Goal: Task Accomplishment & Management: Use online tool/utility

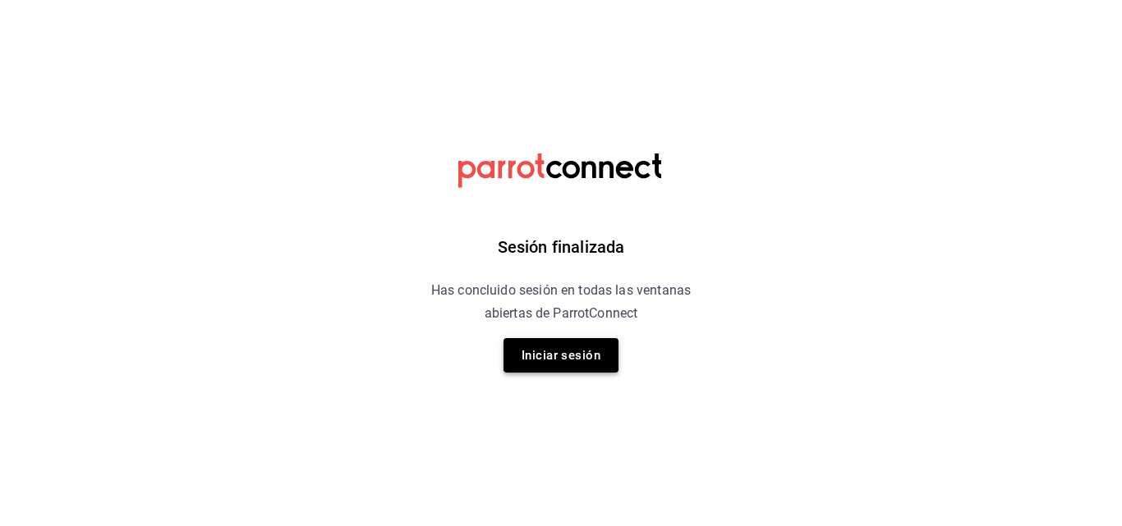
click at [569, 356] on button "Iniciar sesión" at bounding box center [560, 355] width 115 height 34
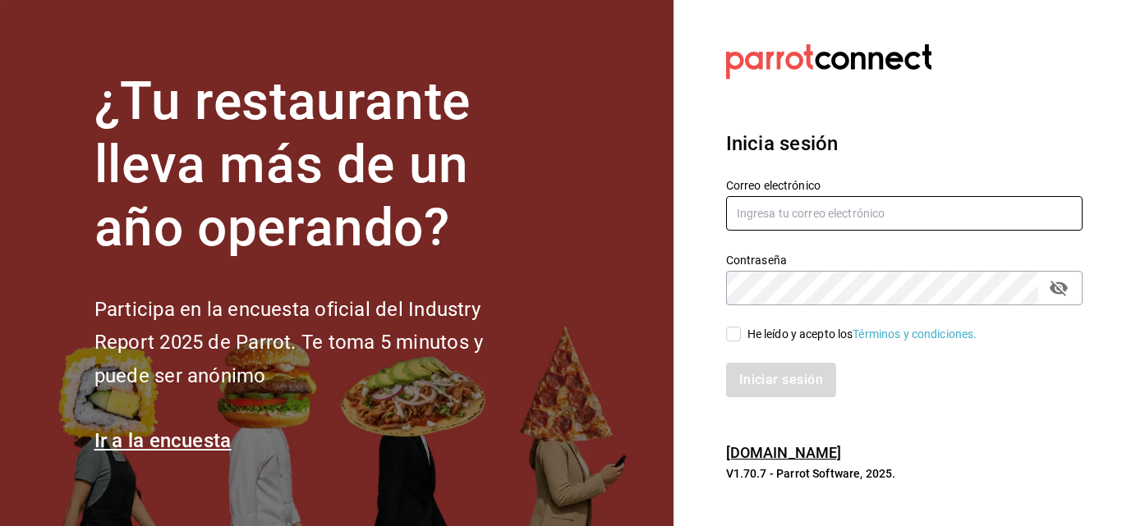
type input "[EMAIL_ADDRESS][DOMAIN_NAME]"
click at [733, 333] on input "He leído y acepto los Términos y condiciones." at bounding box center [733, 334] width 15 height 15
checkbox input "true"
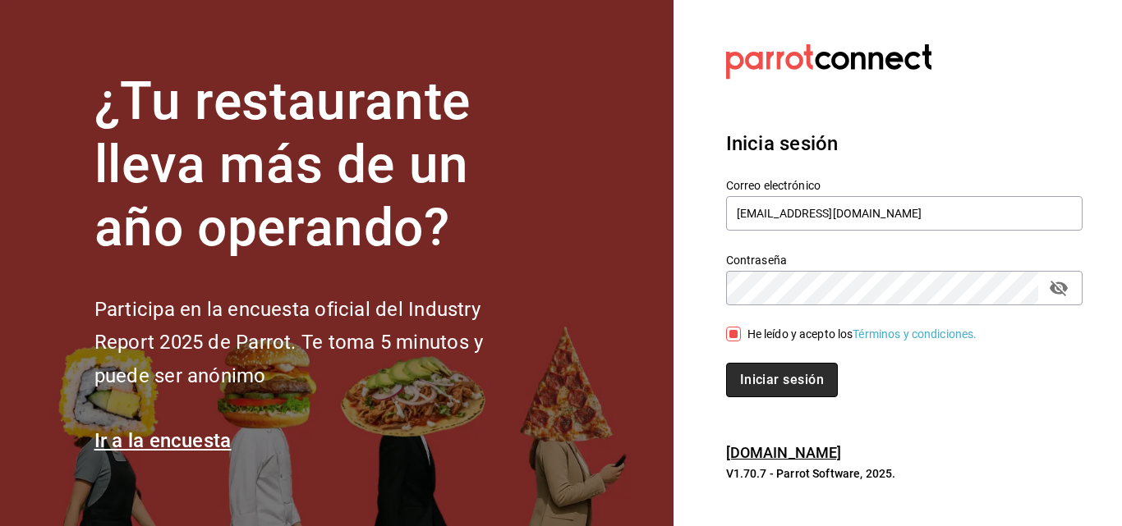
click at [748, 378] on button "Iniciar sesión" at bounding box center [782, 380] width 112 height 34
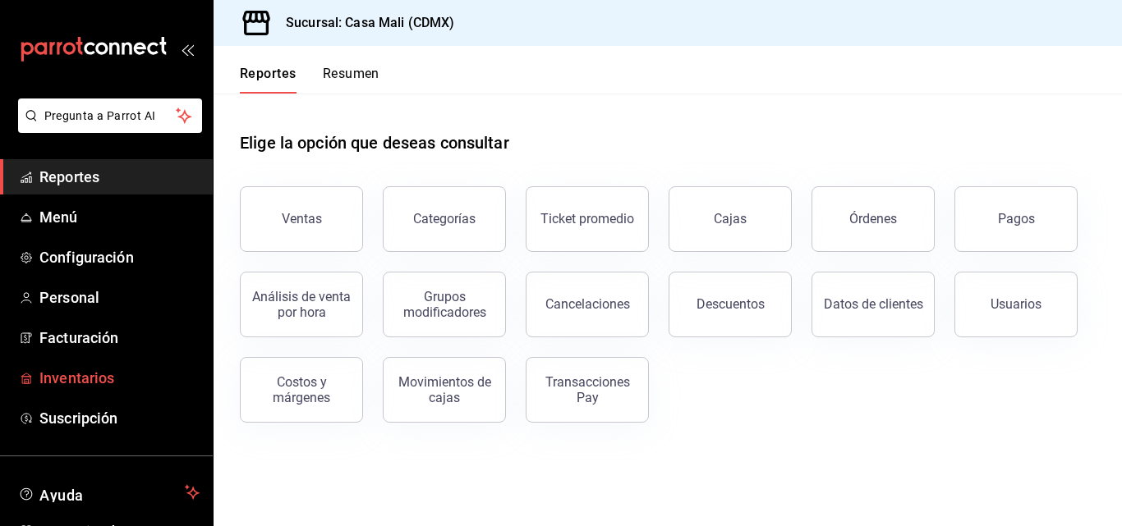
click at [75, 373] on span "Inventarios" at bounding box center [119, 378] width 160 height 22
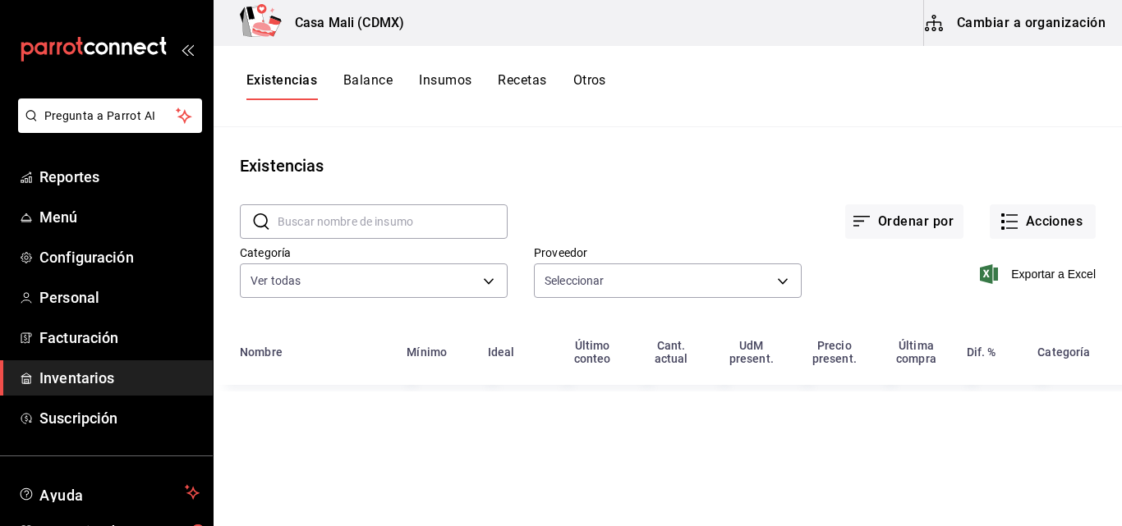
type input "42351b97-fb99-4065-b77b-fe2d4b3e6c9e,09475ad2-14fd-4346-a17a-fe4874212463,d0079…"
click at [384, 223] on input "text" at bounding box center [393, 221] width 230 height 33
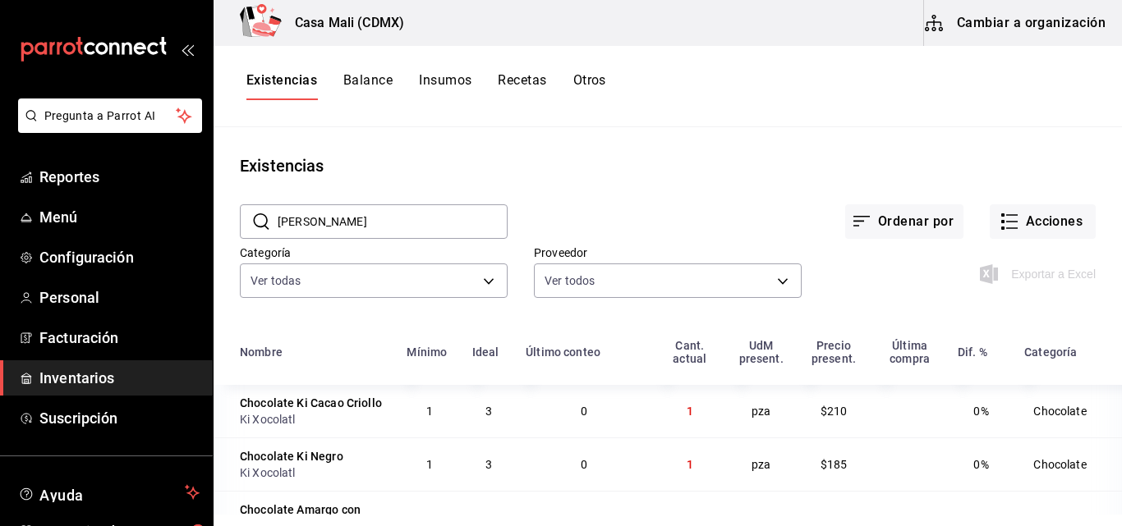
type input "MALIS FAV"
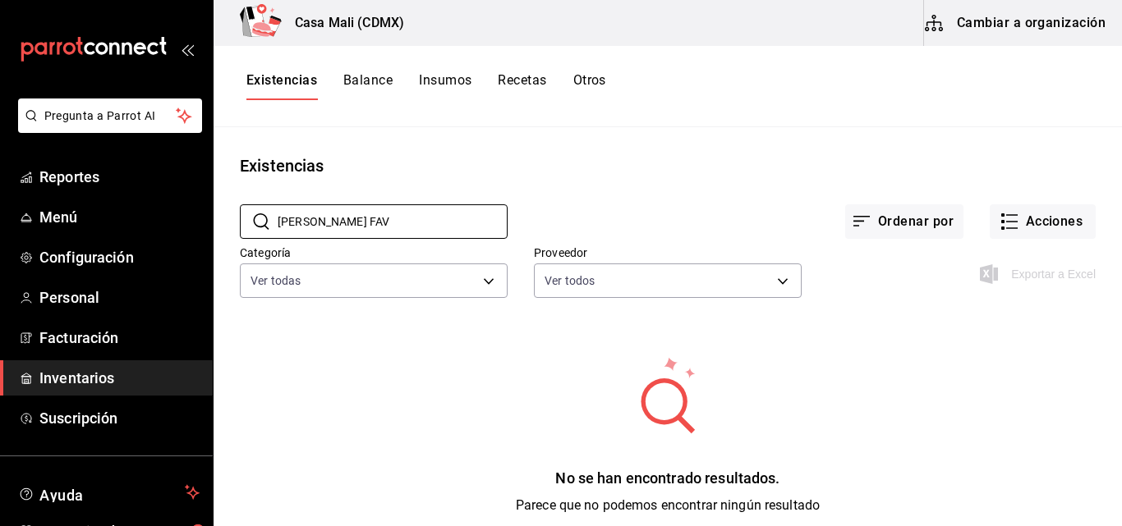
click at [516, 79] on button "Recetas" at bounding box center [522, 86] width 48 height 28
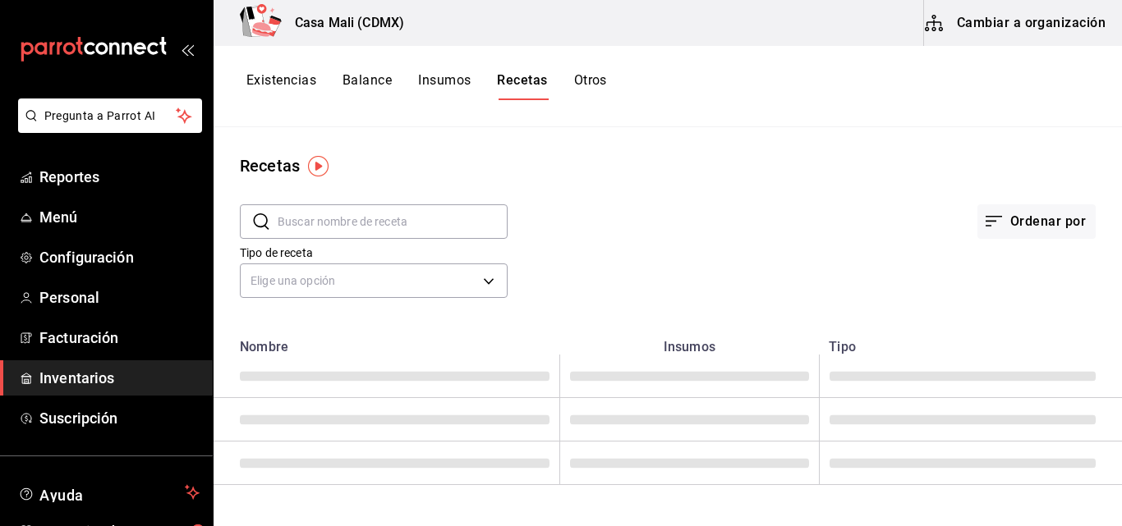
click at [400, 221] on input "text" at bounding box center [393, 221] width 230 height 33
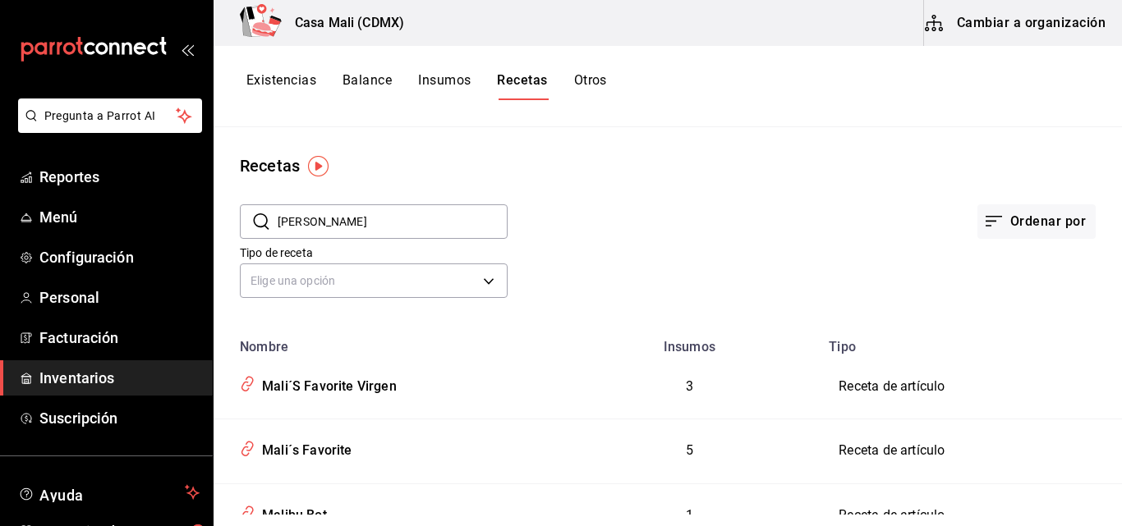
click at [350, 221] on input "MALIS" at bounding box center [393, 221] width 230 height 33
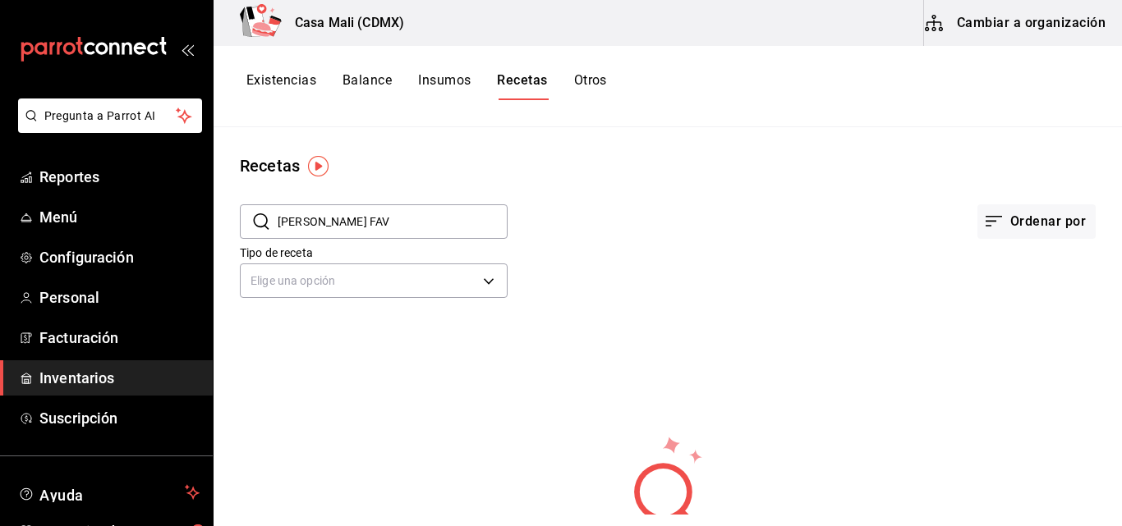
click at [338, 224] on input "MALIS FAV" at bounding box center [393, 221] width 230 height 33
drag, startPoint x: 307, startPoint y: 224, endPoint x: 281, endPoint y: 222, distance: 26.4
click at [281, 222] on input "MALI" at bounding box center [393, 221] width 230 height 33
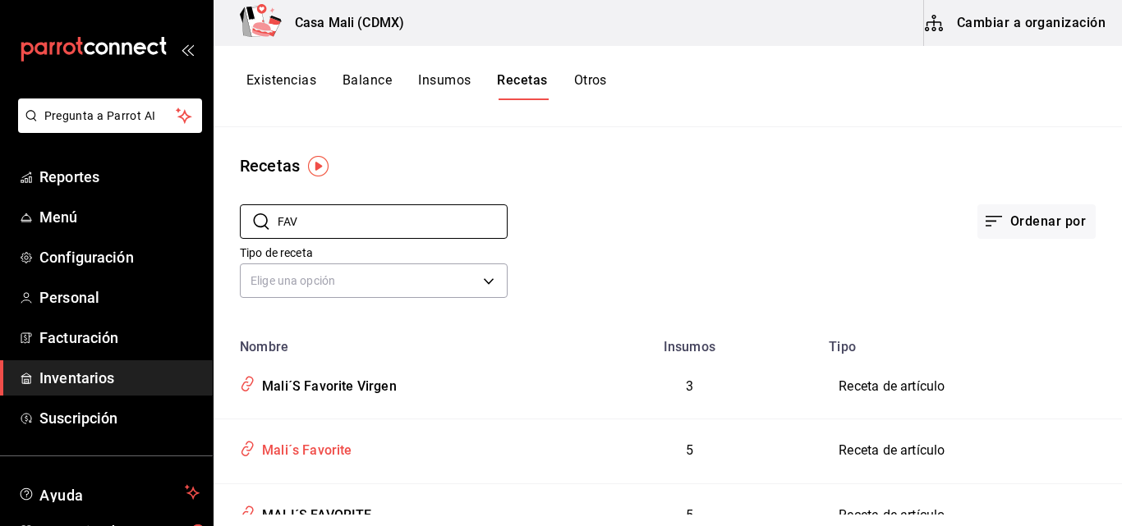
type input "FAV"
click at [330, 448] on div "Mali´s Favorite" at bounding box center [303, 447] width 97 height 25
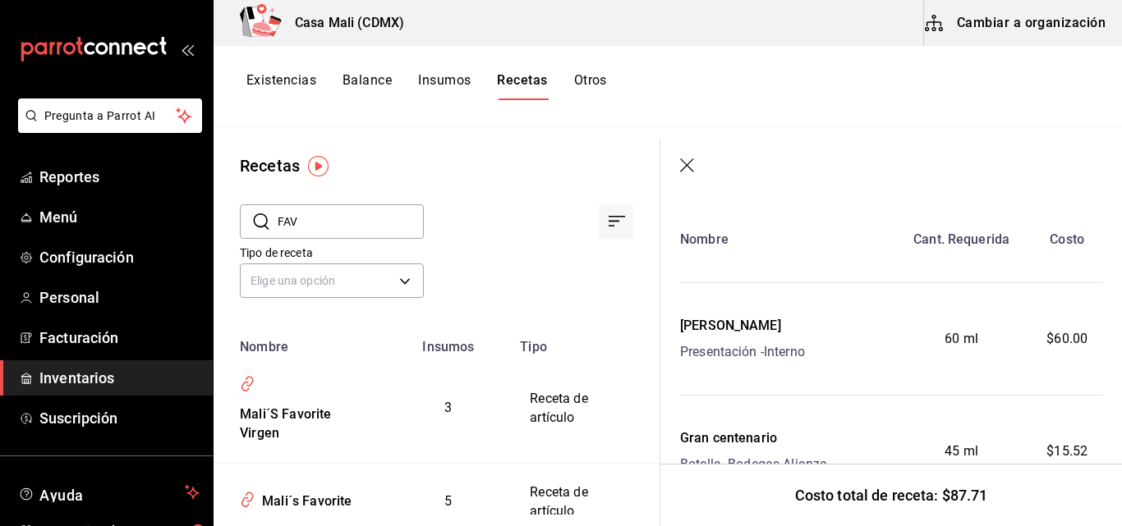
scroll to position [82, 0]
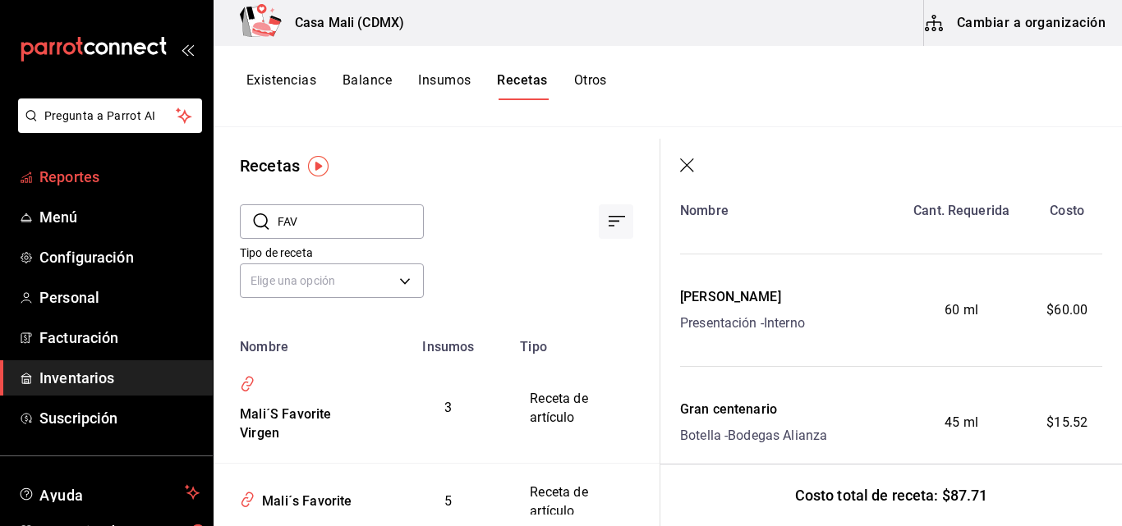
click at [78, 181] on span "Reportes" at bounding box center [119, 177] width 160 height 22
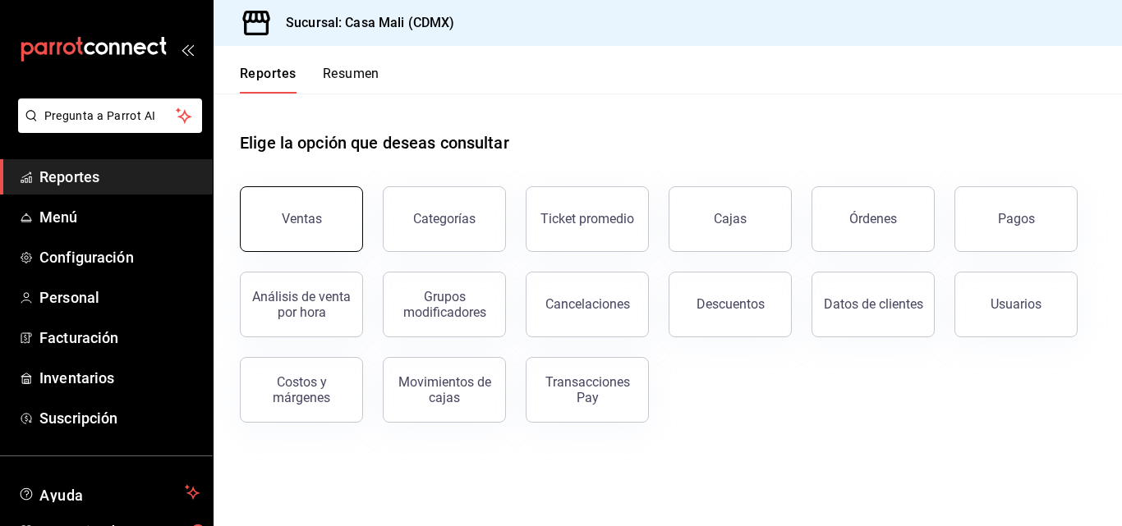
click at [292, 217] on div "Ventas" at bounding box center [302, 219] width 40 height 16
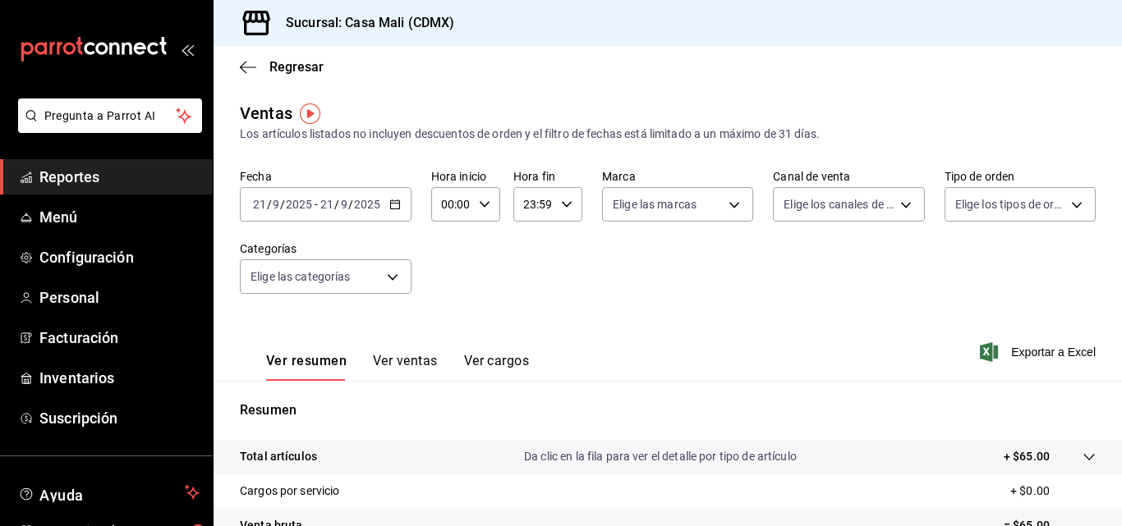
click at [398, 209] on \(Stroke\) "button" at bounding box center [395, 204] width 10 height 9
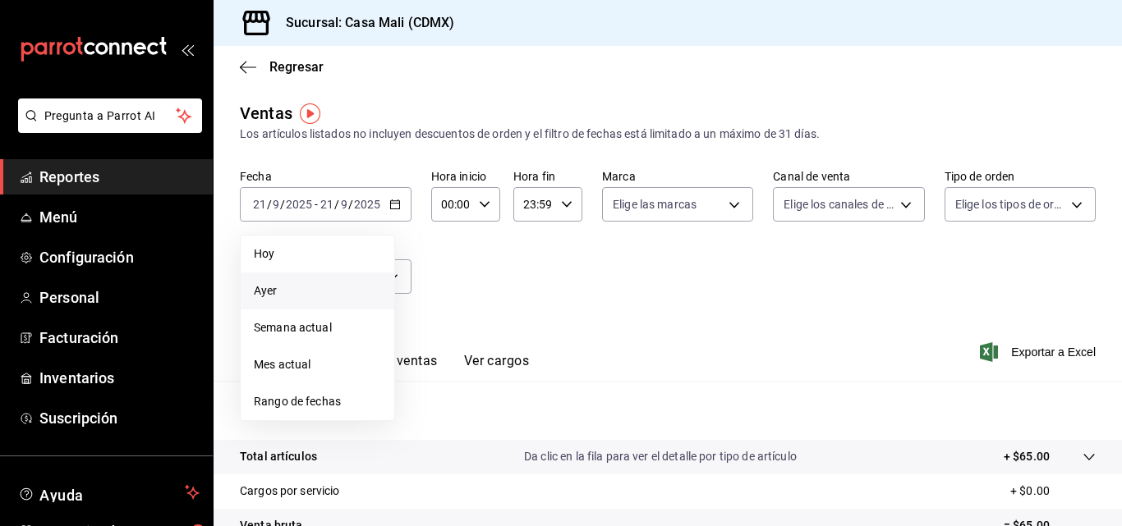
click at [278, 295] on span "Ayer" at bounding box center [317, 290] width 127 height 17
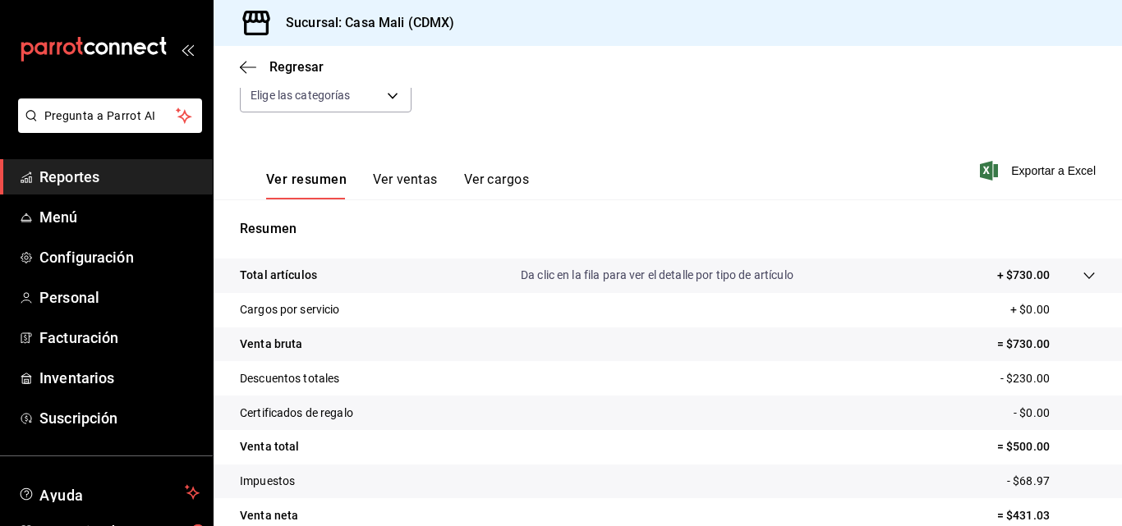
scroll to position [246, 0]
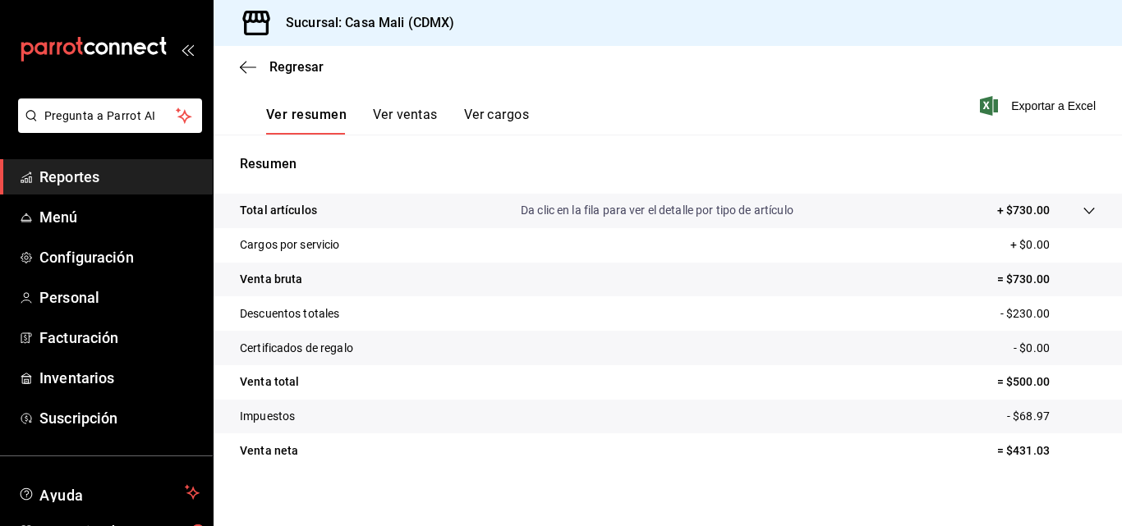
click at [108, 176] on span "Reportes" at bounding box center [119, 177] width 160 height 22
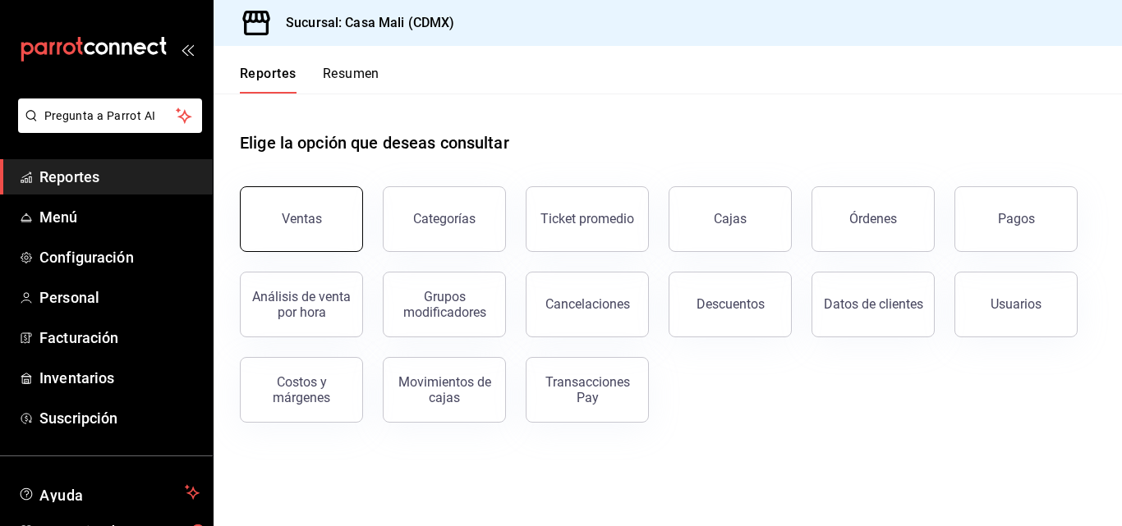
click at [308, 215] on div "Ventas" at bounding box center [302, 219] width 40 height 16
